Goal: Navigation & Orientation: Find specific page/section

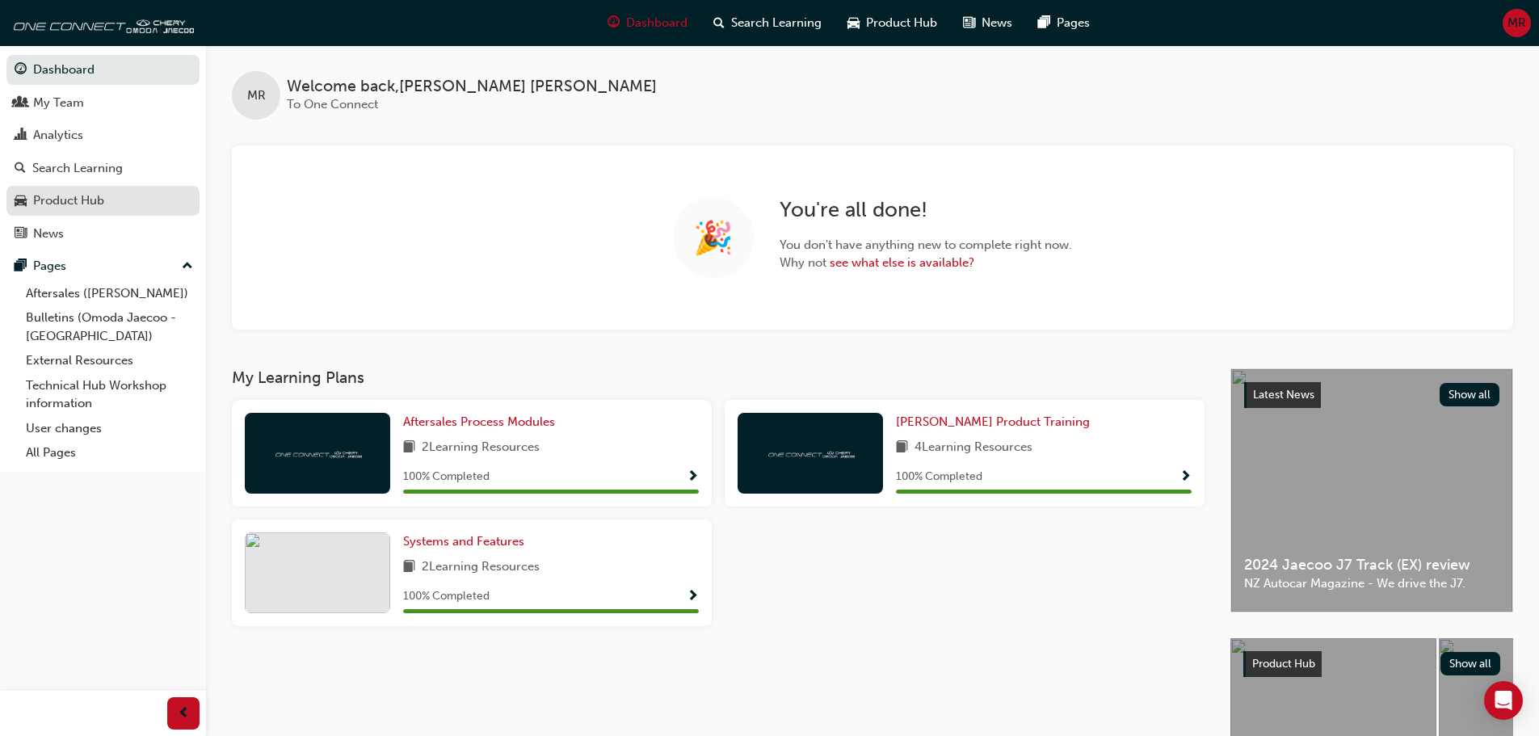
click at [84, 202] on div "Product Hub" at bounding box center [68, 201] width 71 height 19
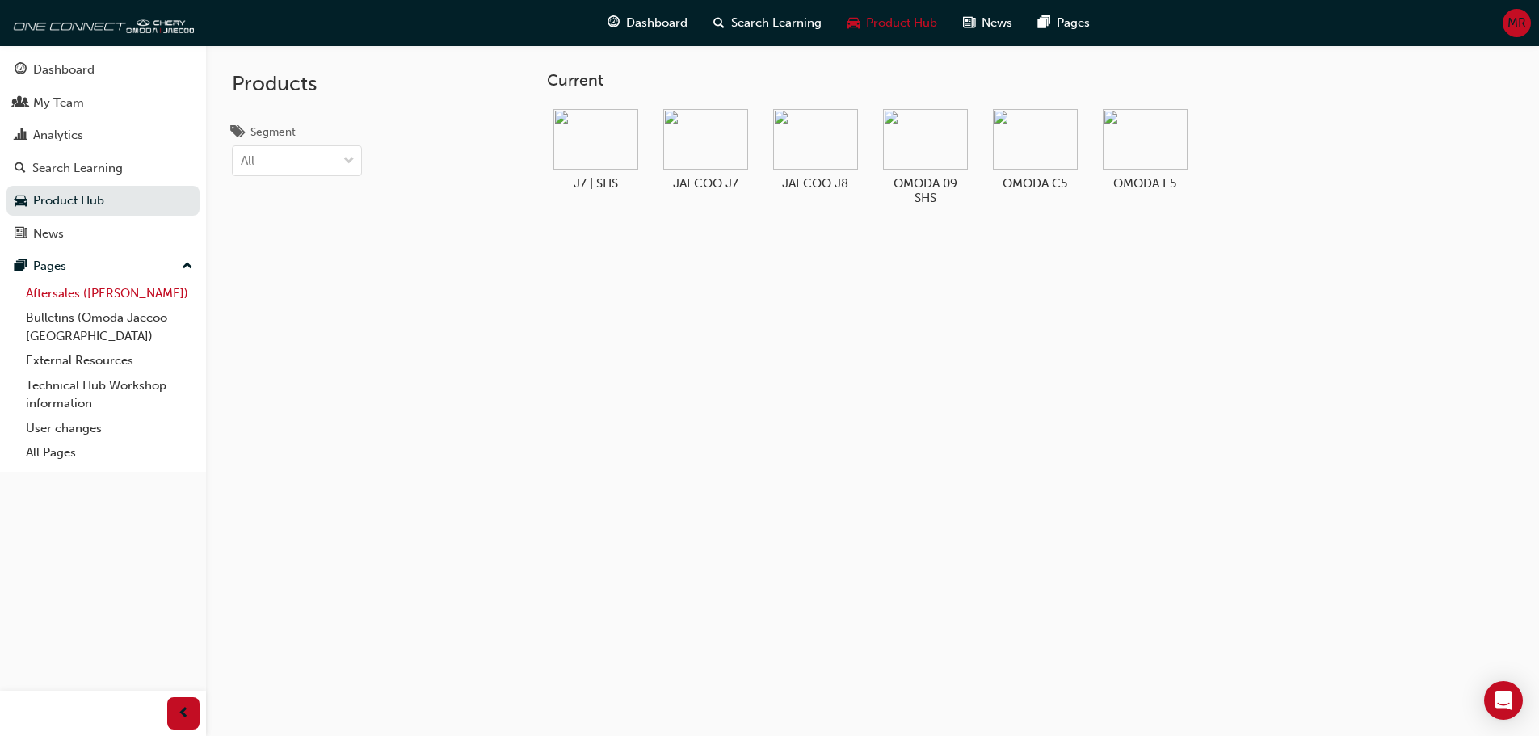
click at [107, 294] on link "Aftersales ([PERSON_NAME])" at bounding box center [109, 293] width 180 height 25
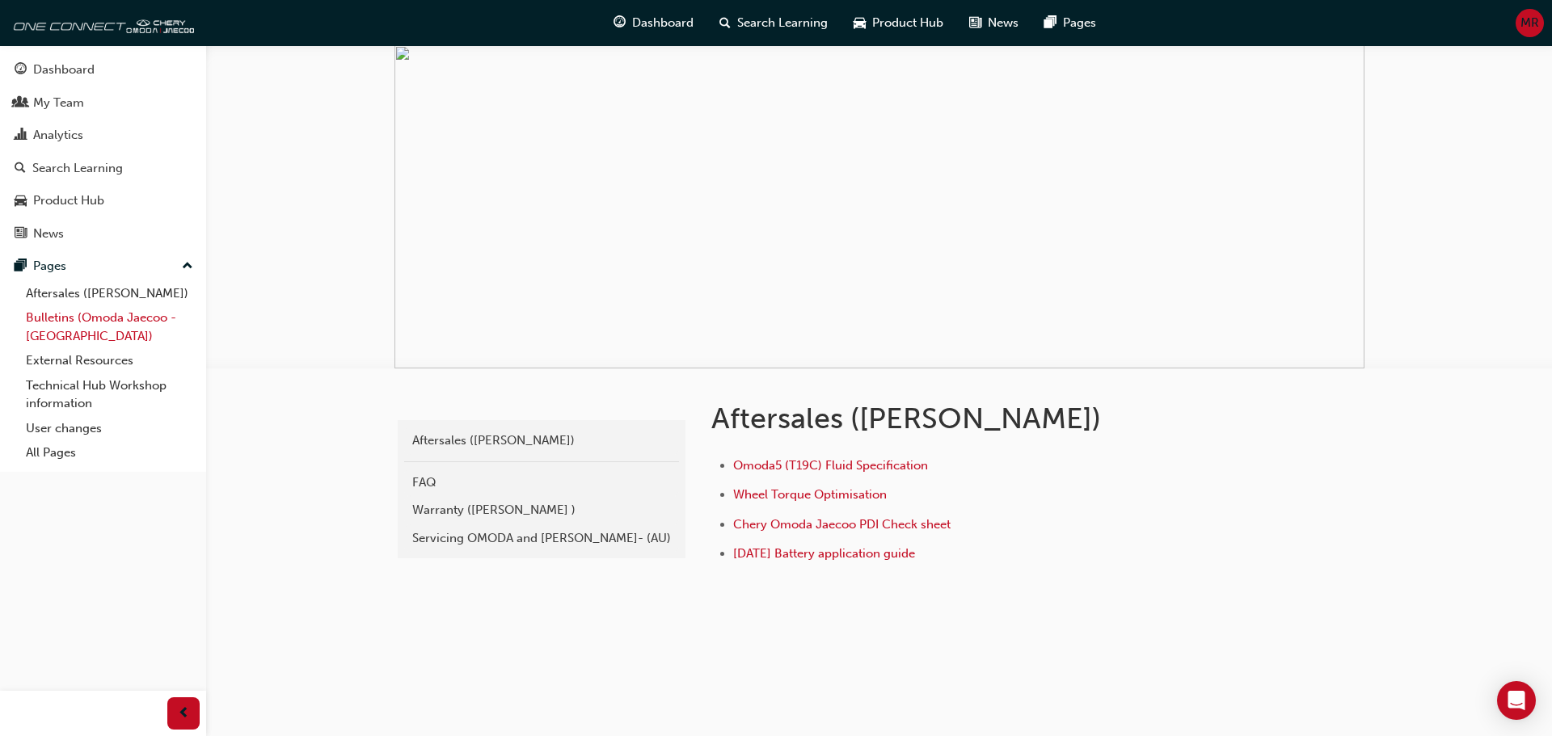
click at [126, 328] on link "Bulletins (Omoda Jaecoo - [GEOGRAPHIC_DATA])" at bounding box center [109, 326] width 180 height 43
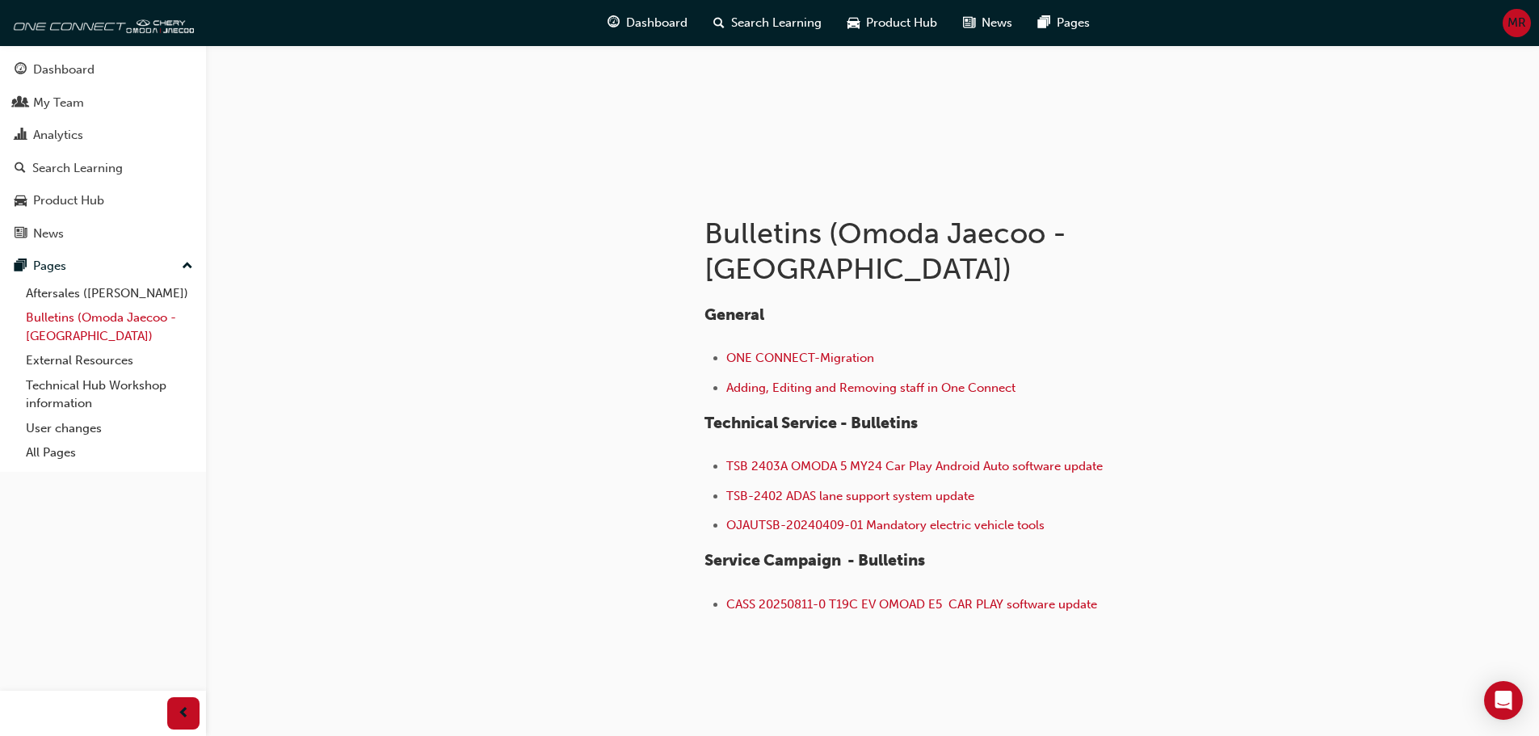
scroll to position [187, 0]
click at [99, 366] on link "External Resources" at bounding box center [109, 360] width 180 height 25
